Goal: Information Seeking & Learning: Learn about a topic

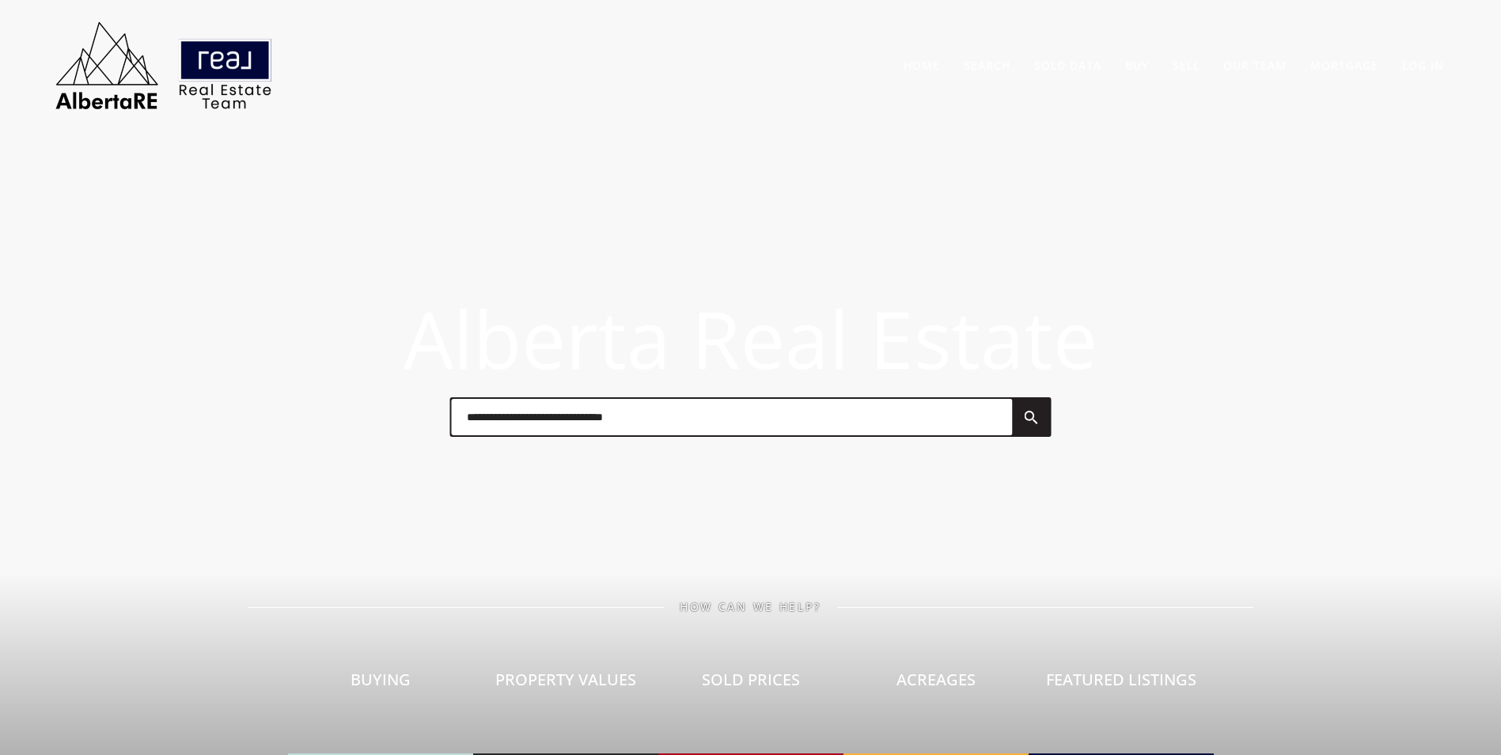
drag, startPoint x: 0, startPoint y: 0, endPoint x: 484, endPoint y: 410, distance: 634.5
click at [483, 410] on input "text" at bounding box center [731, 417] width 561 height 36
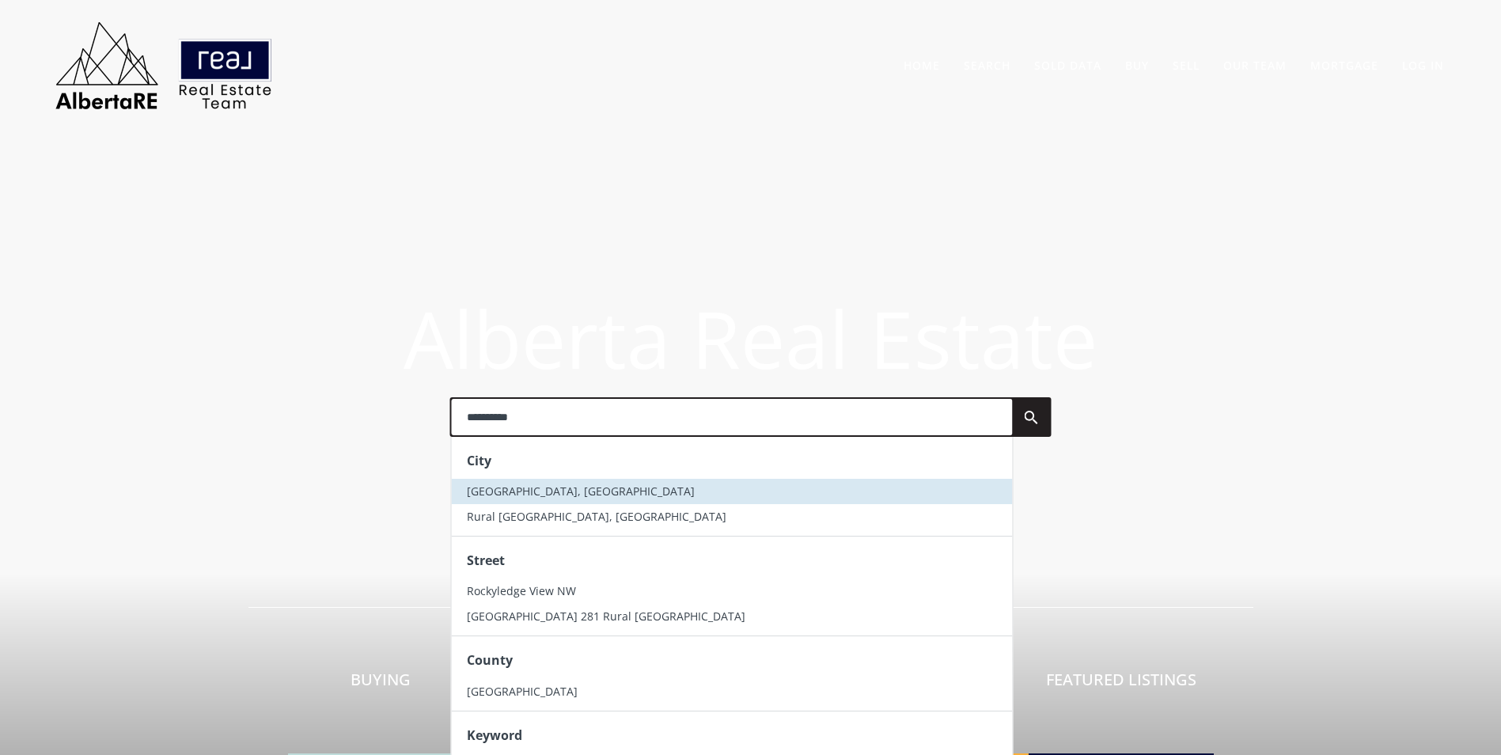
type input "**********"
click at [563, 492] on span "Rocky View County, AB" at bounding box center [581, 490] width 228 height 15
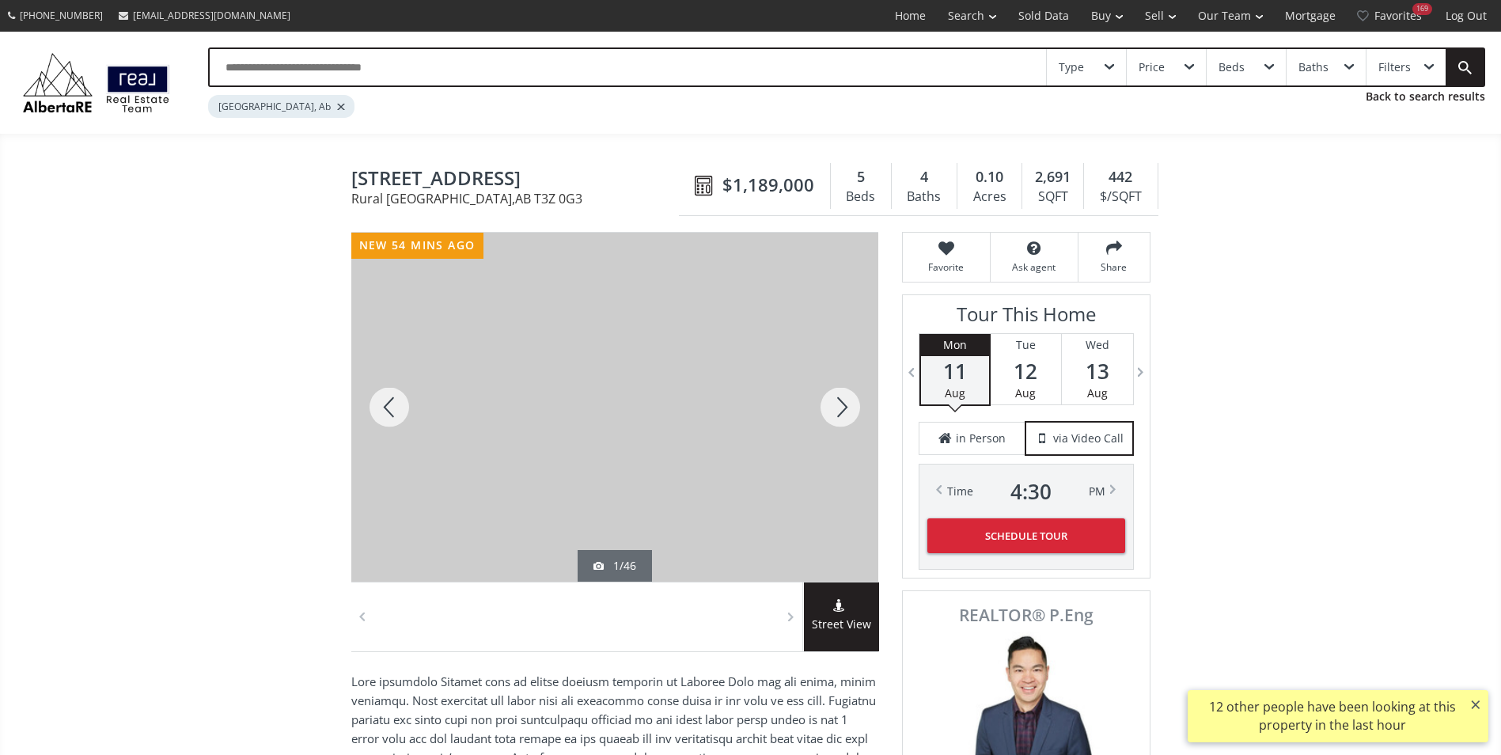
click at [842, 408] on div at bounding box center [840, 407] width 76 height 349
click at [841, 407] on div at bounding box center [840, 407] width 76 height 349
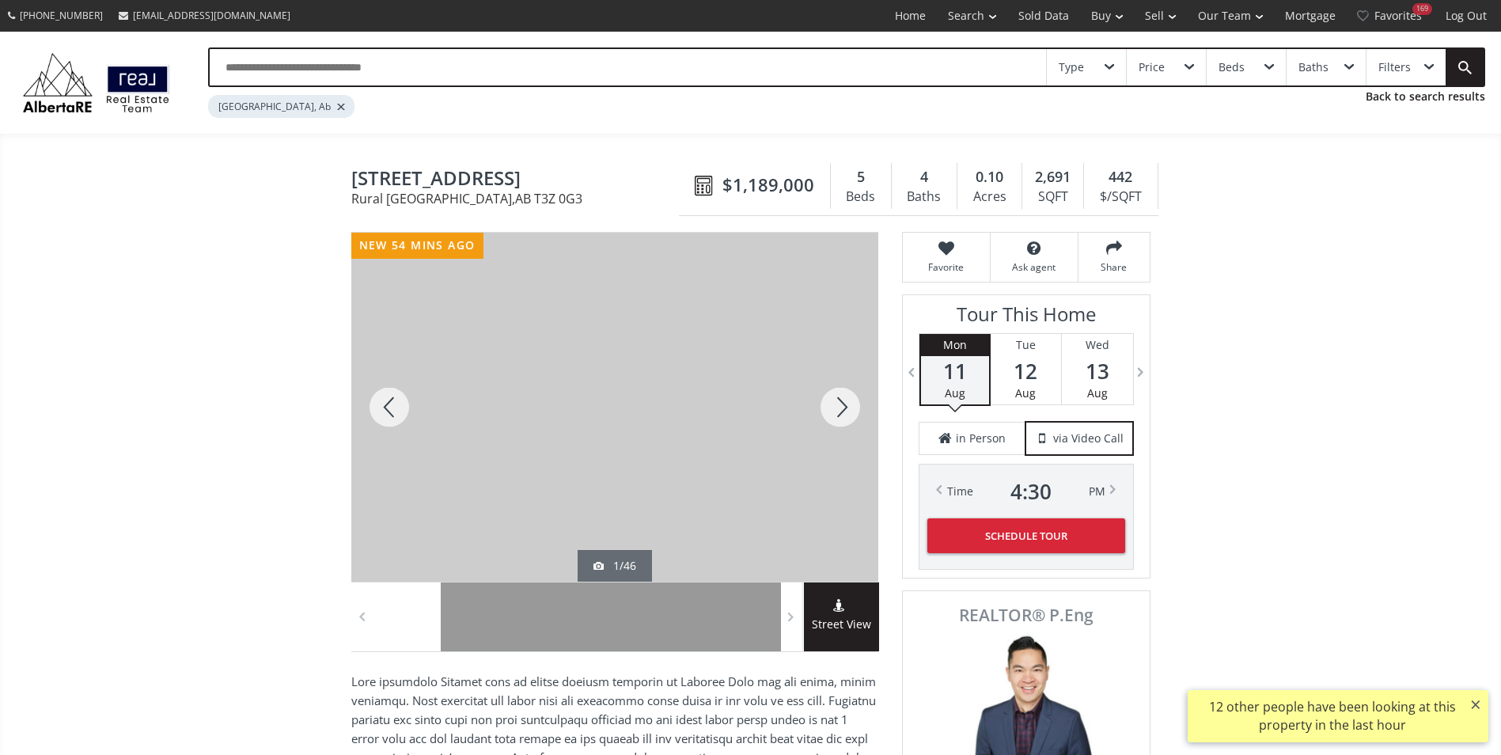
click at [841, 407] on div at bounding box center [840, 407] width 76 height 349
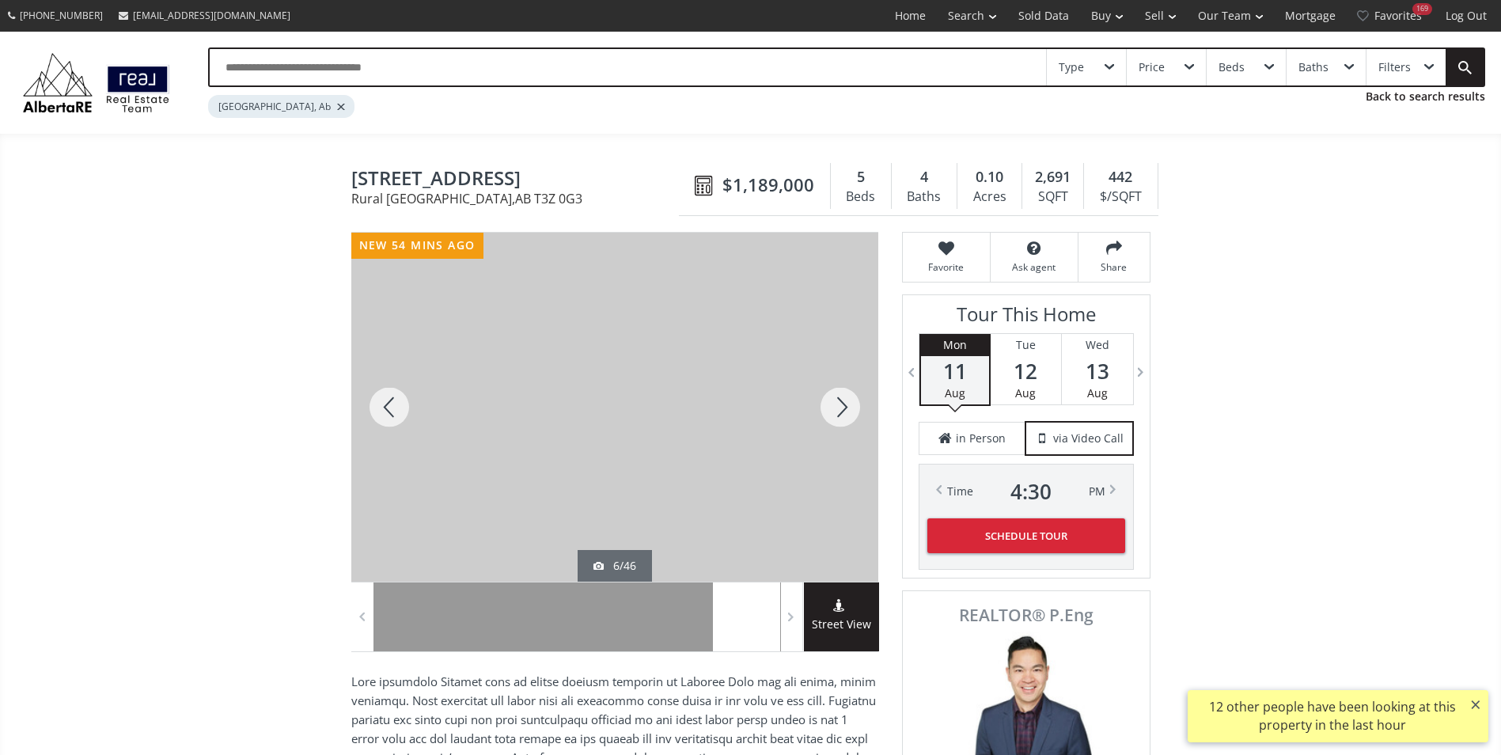
click at [841, 407] on div at bounding box center [840, 407] width 76 height 349
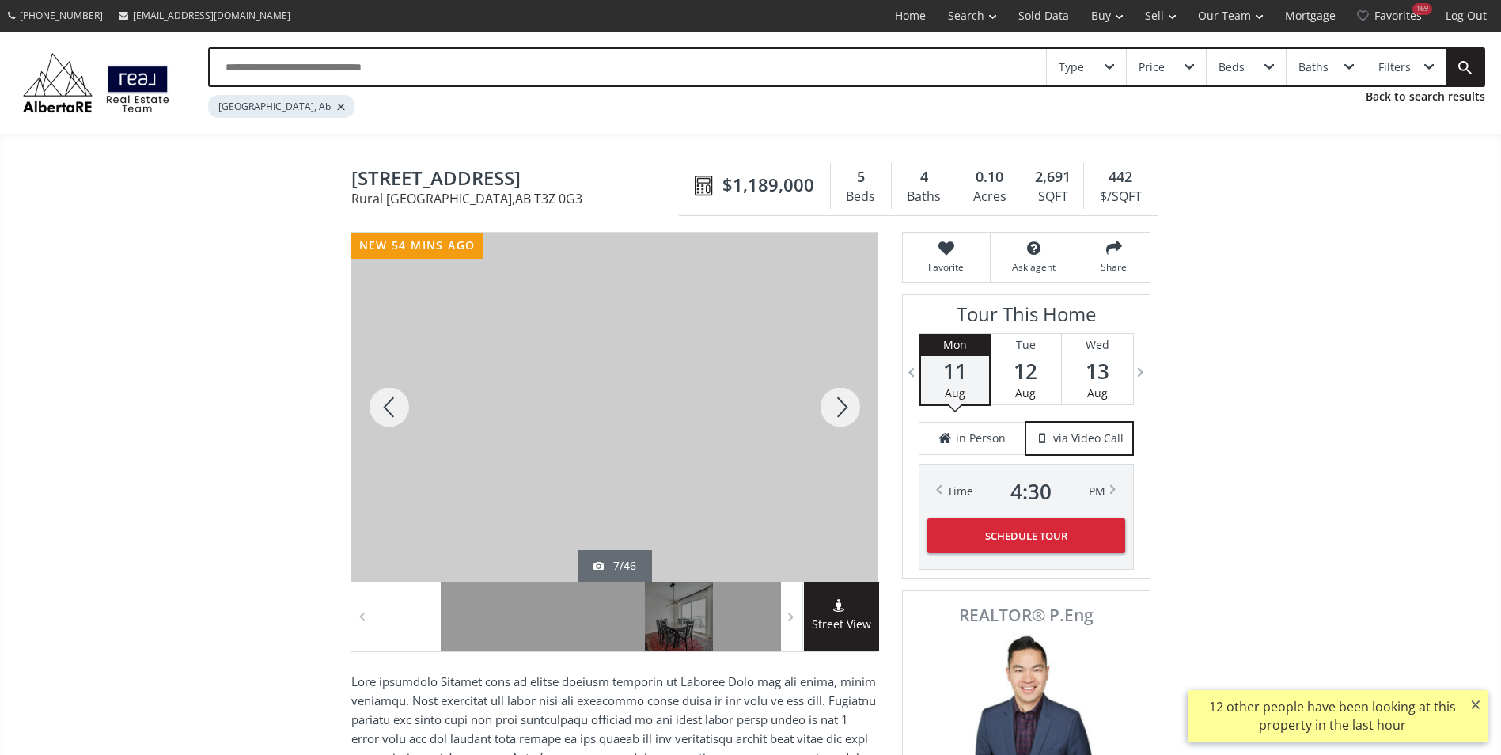
click at [841, 407] on div at bounding box center [840, 407] width 76 height 349
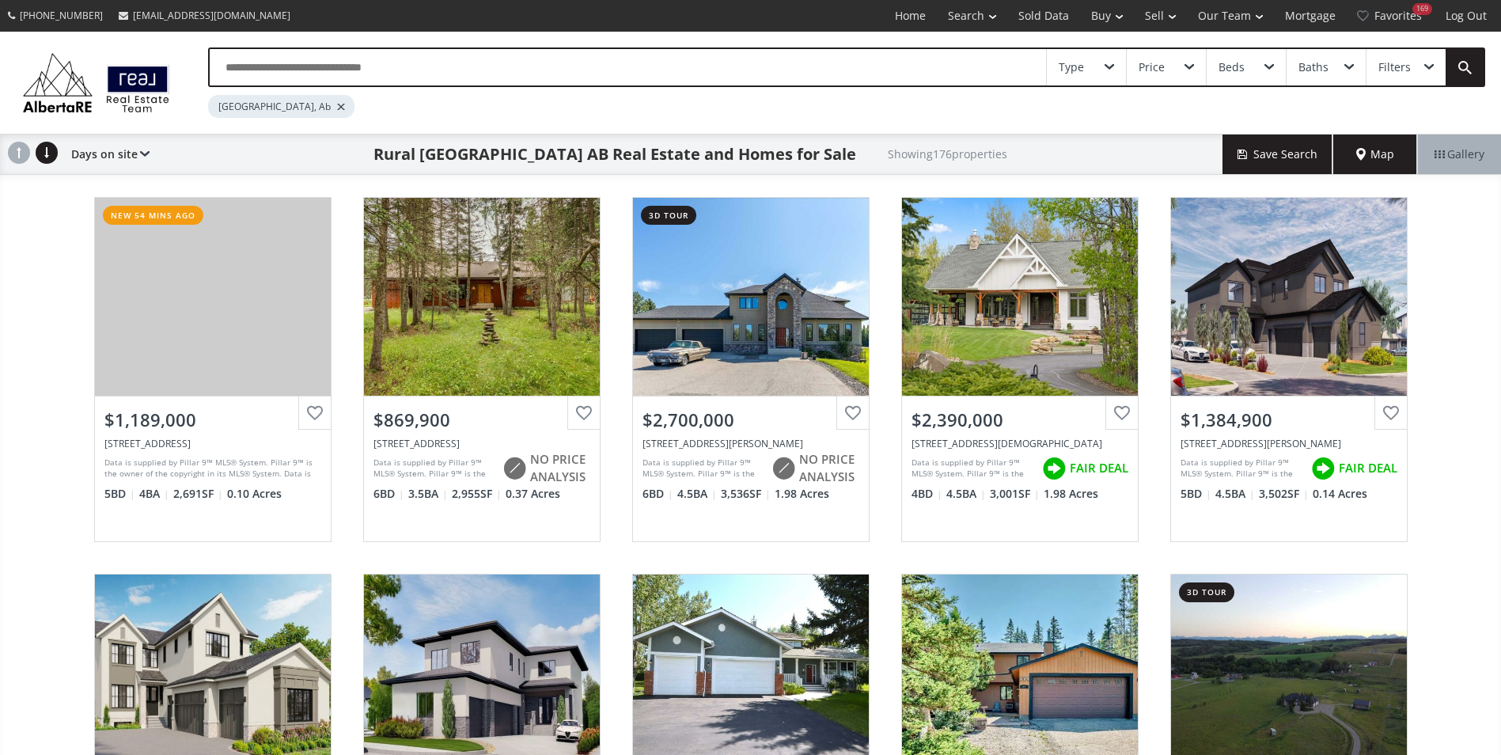
drag, startPoint x: 301, startPoint y: 43, endPoint x: 301, endPoint y: 52, distance: 9.5
click at [301, 43] on div "Type Price Beds Baths Filters [GEOGRAPHIC_DATA], Ab" at bounding box center [750, 83] width 1501 height 102
click at [301, 73] on input "text" at bounding box center [628, 67] width 836 height 36
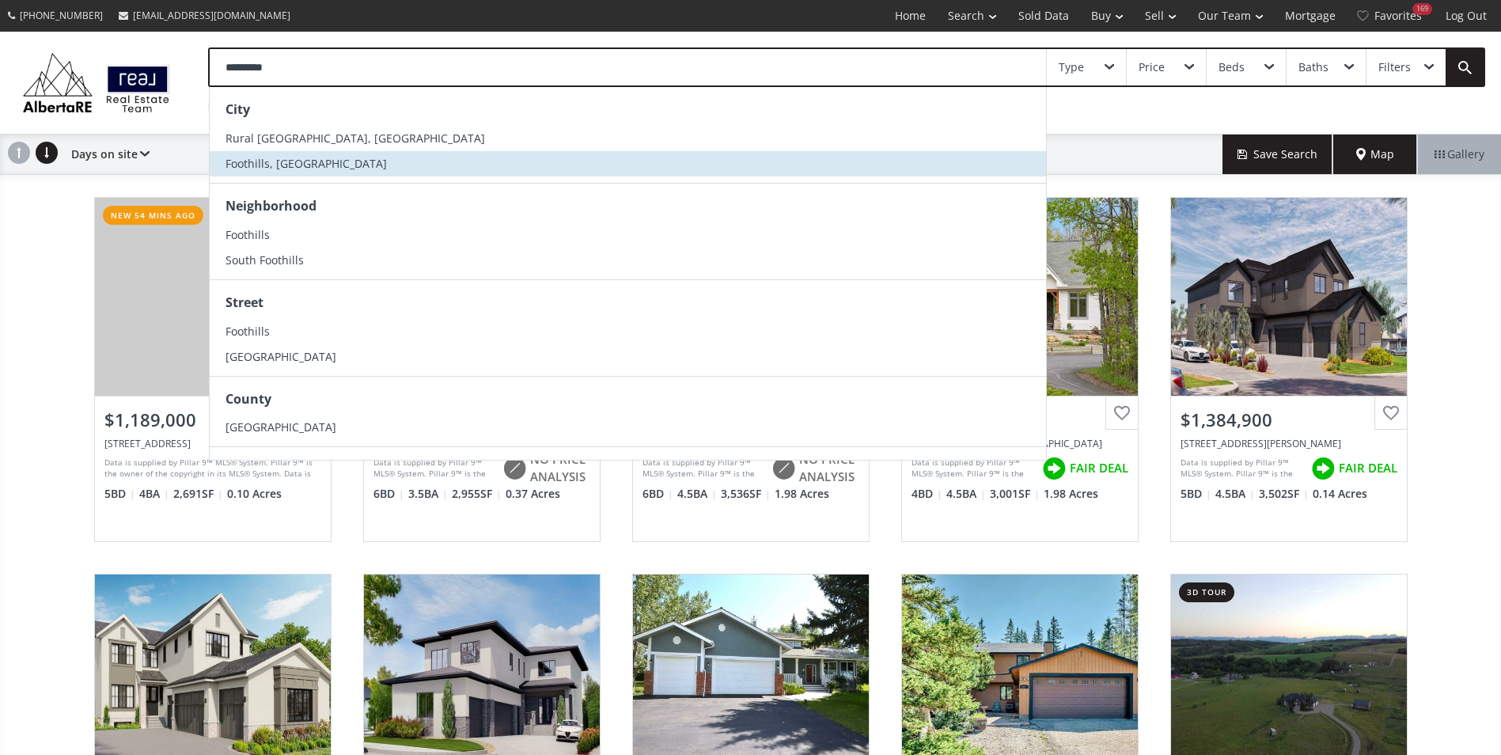
type input "*********"
click at [305, 165] on li "Foothills, [GEOGRAPHIC_DATA]" at bounding box center [628, 163] width 836 height 25
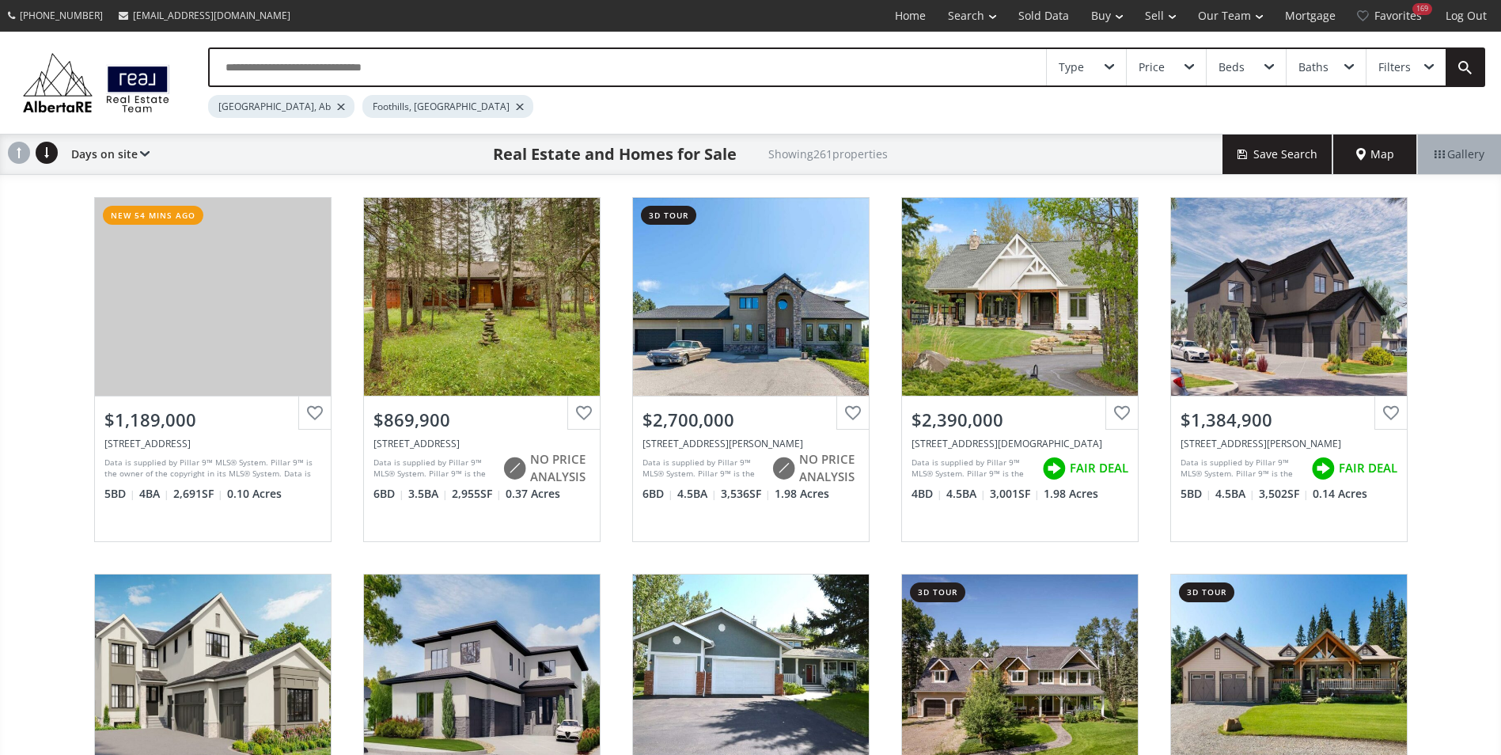
click at [337, 105] on div at bounding box center [341, 107] width 8 height 6
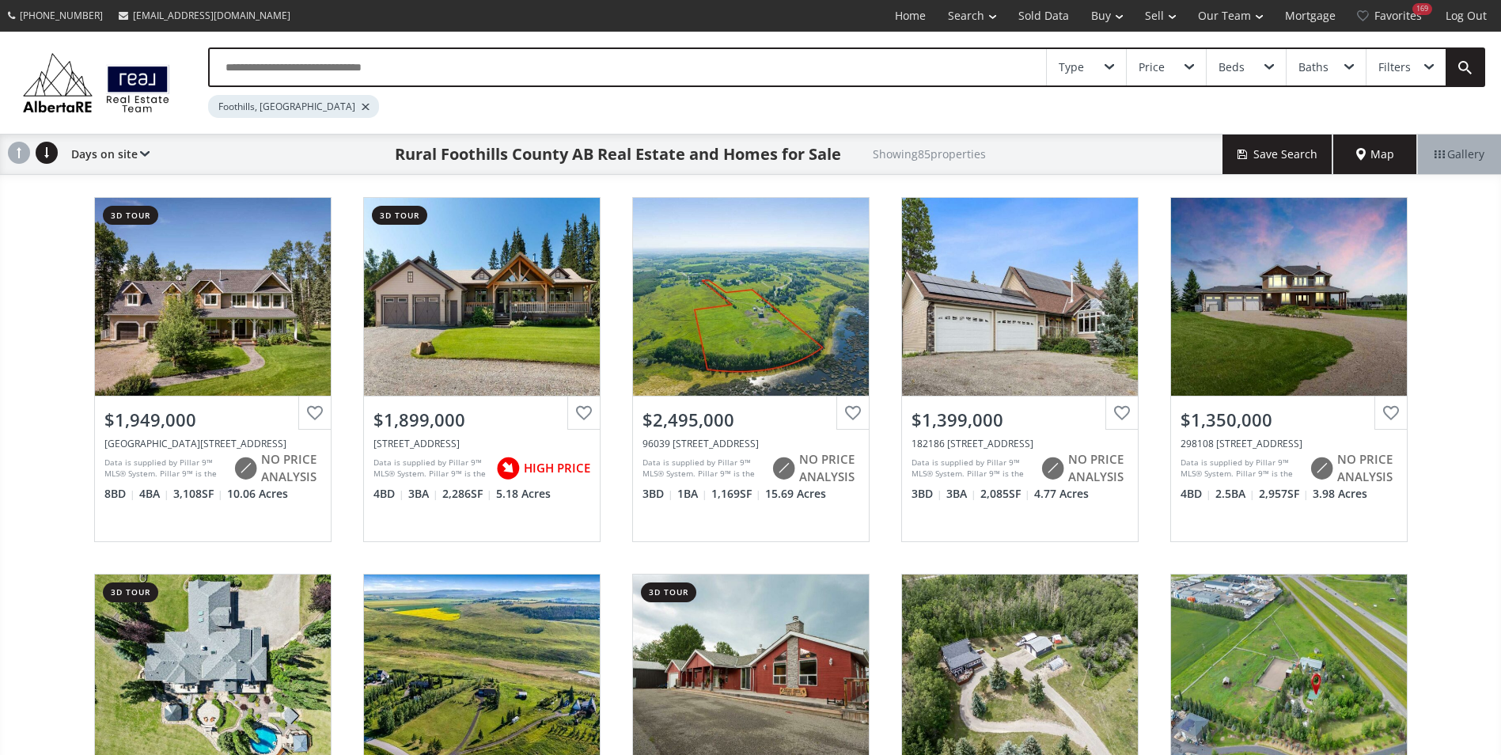
click at [327, 71] on input "text" at bounding box center [628, 67] width 836 height 36
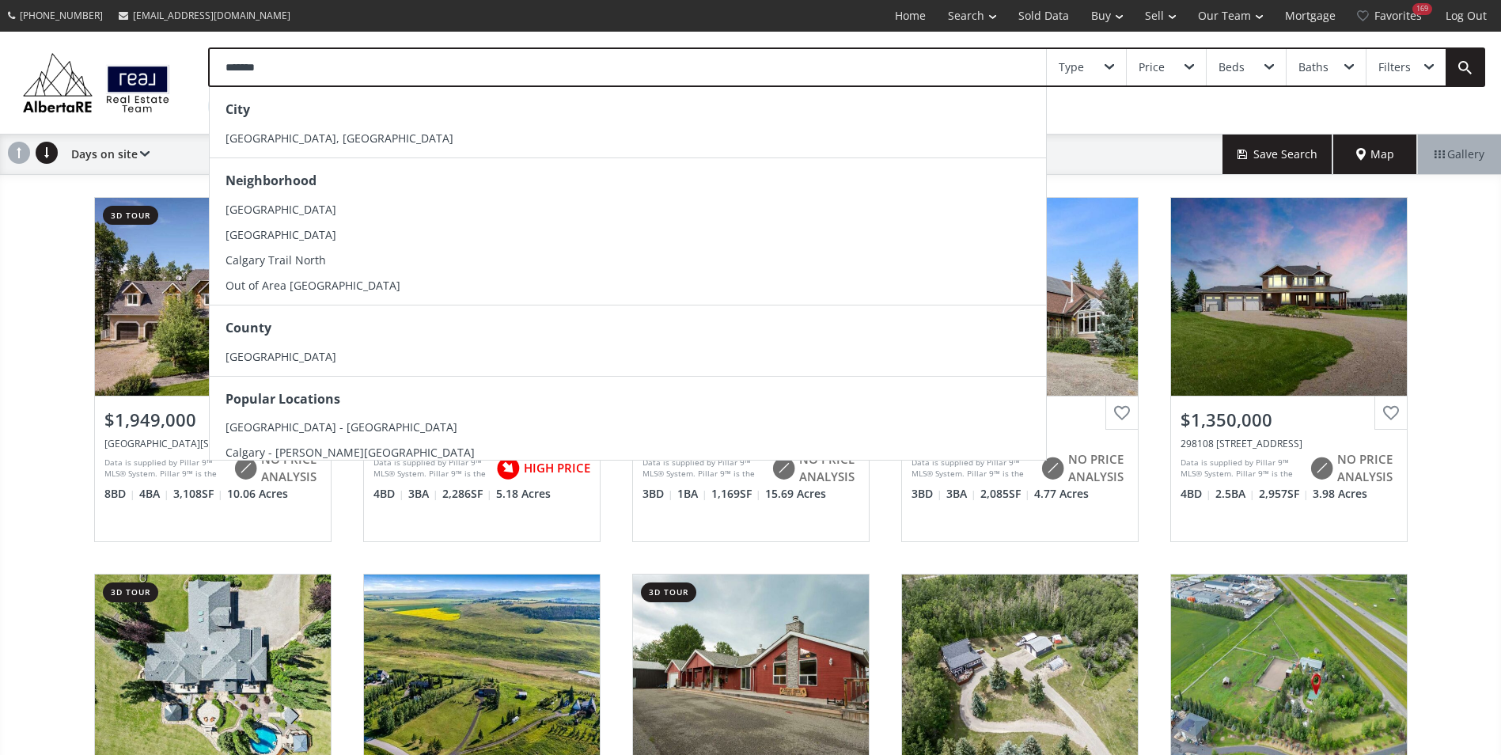
type input "*******"
click at [313, 154] on div "City [GEOGRAPHIC_DATA], [GEOGRAPHIC_DATA]" at bounding box center [628, 122] width 836 height 70
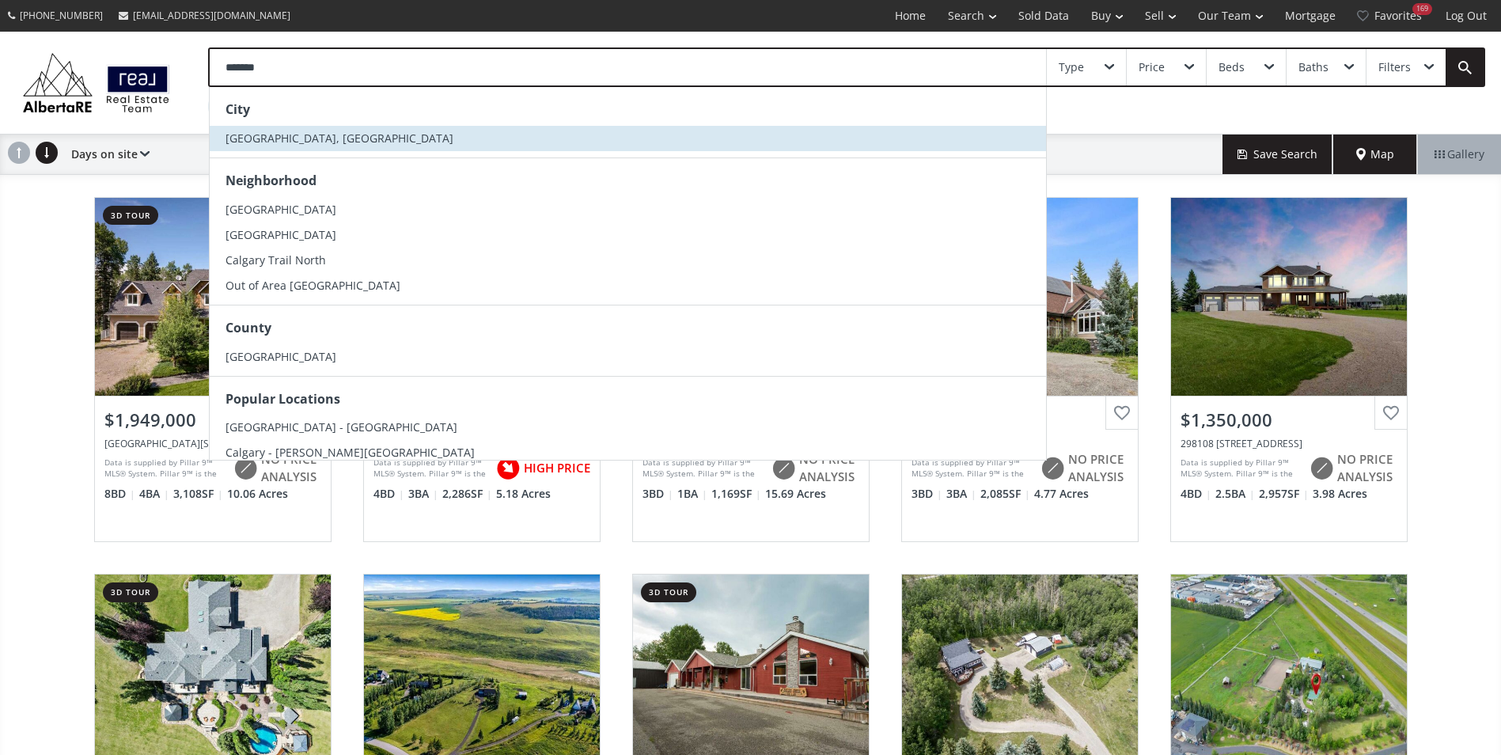
click at [309, 138] on li "[GEOGRAPHIC_DATA], [GEOGRAPHIC_DATA]" at bounding box center [628, 138] width 836 height 25
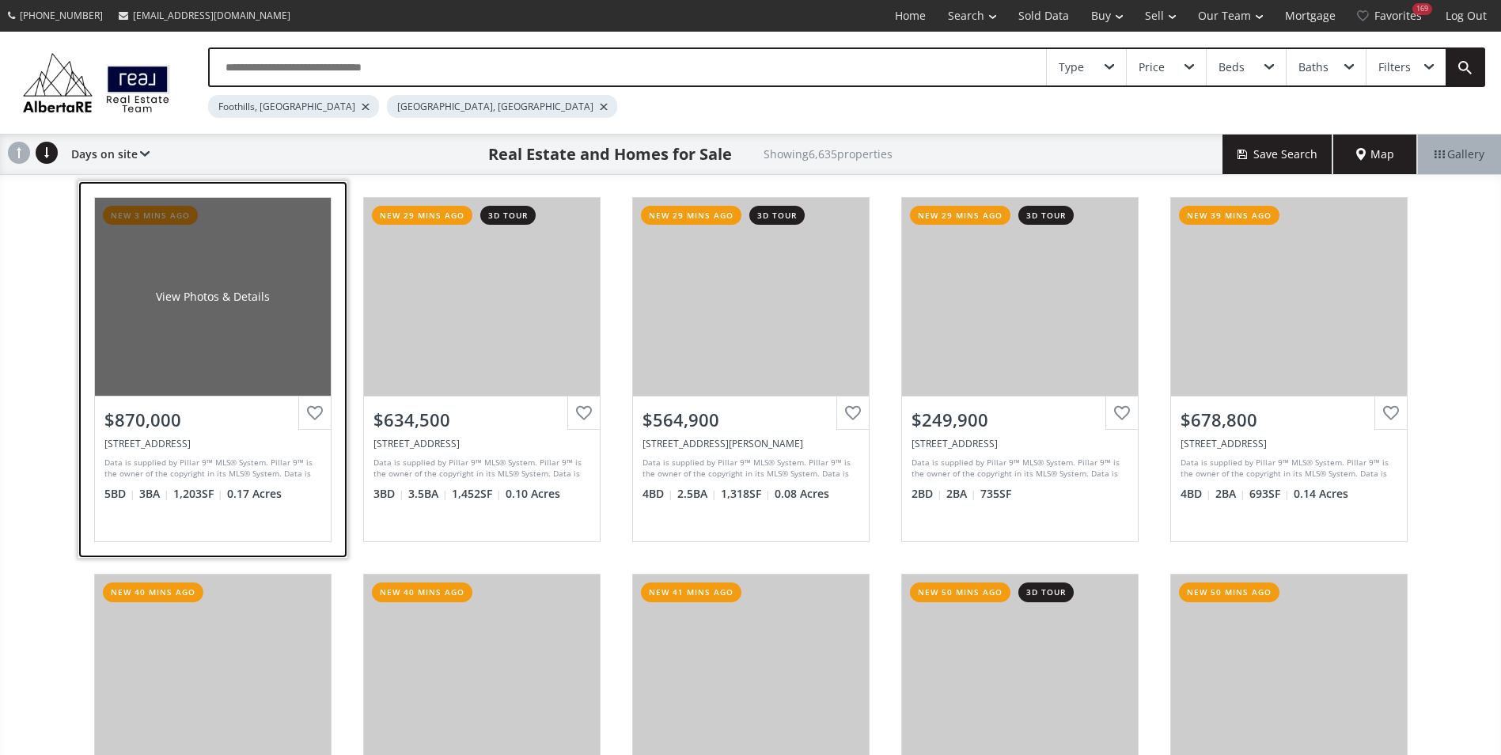
click at [304, 256] on div "View Photos & Details" at bounding box center [213, 297] width 236 height 198
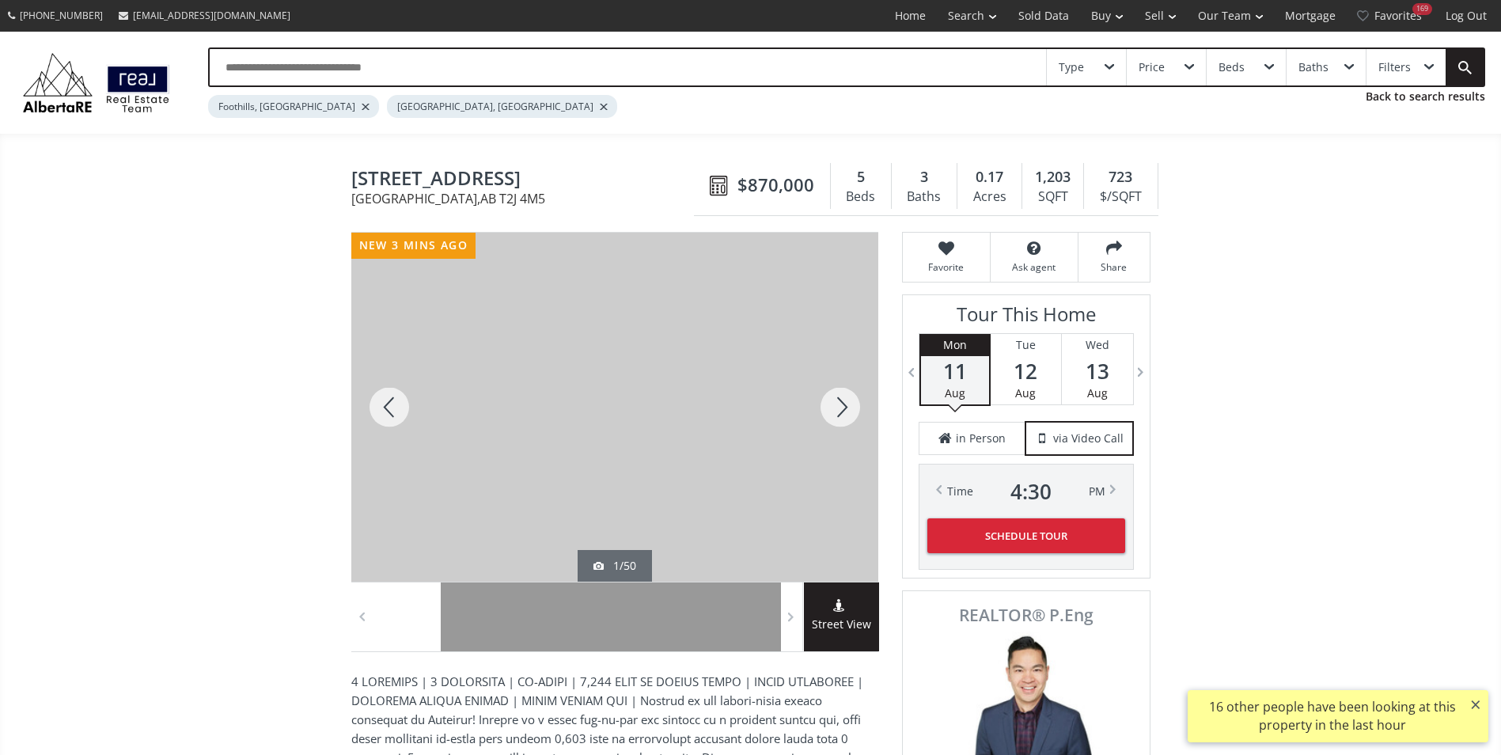
click at [810, 406] on div at bounding box center [840, 407] width 76 height 349
click at [828, 396] on div at bounding box center [840, 407] width 76 height 349
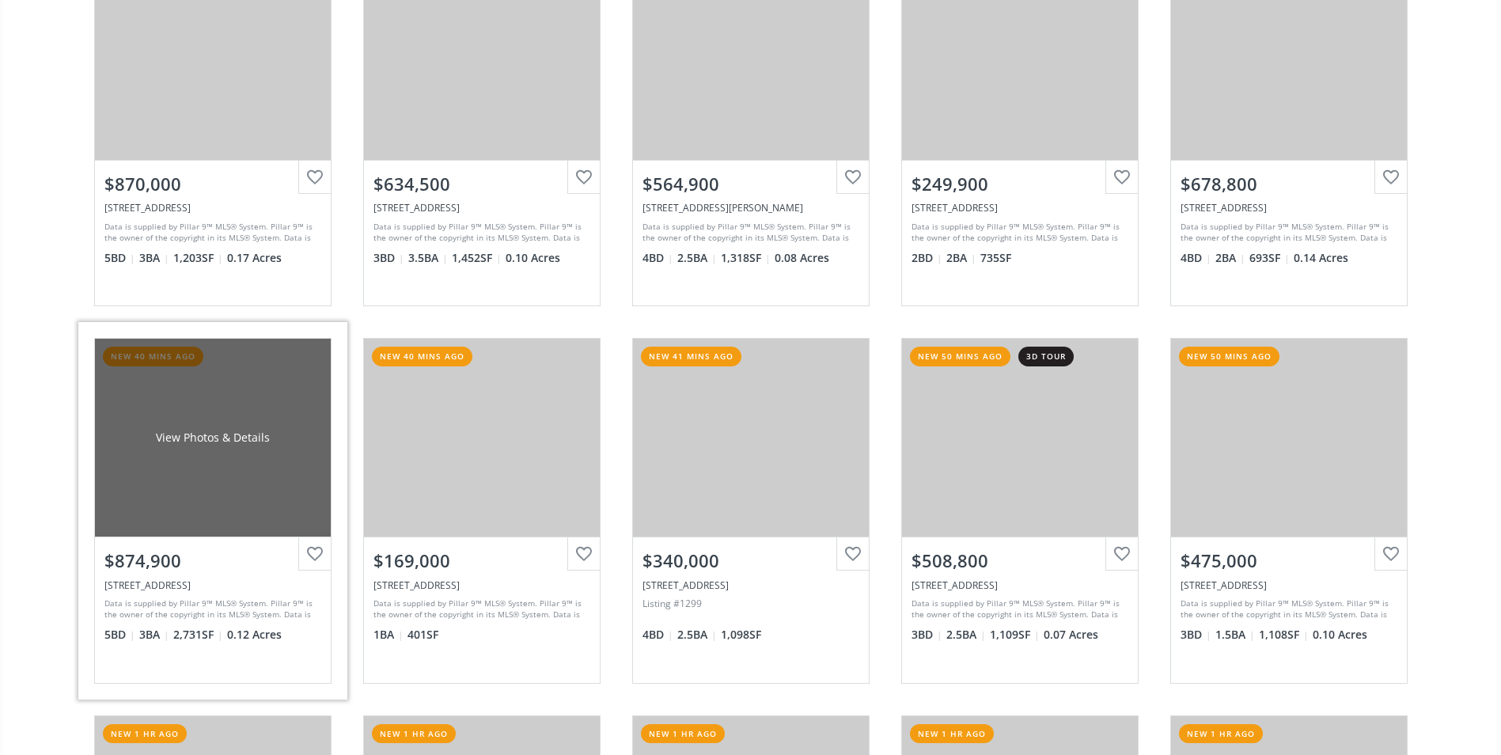
scroll to position [396, 0]
